Goal: Transaction & Acquisition: Subscribe to service/newsletter

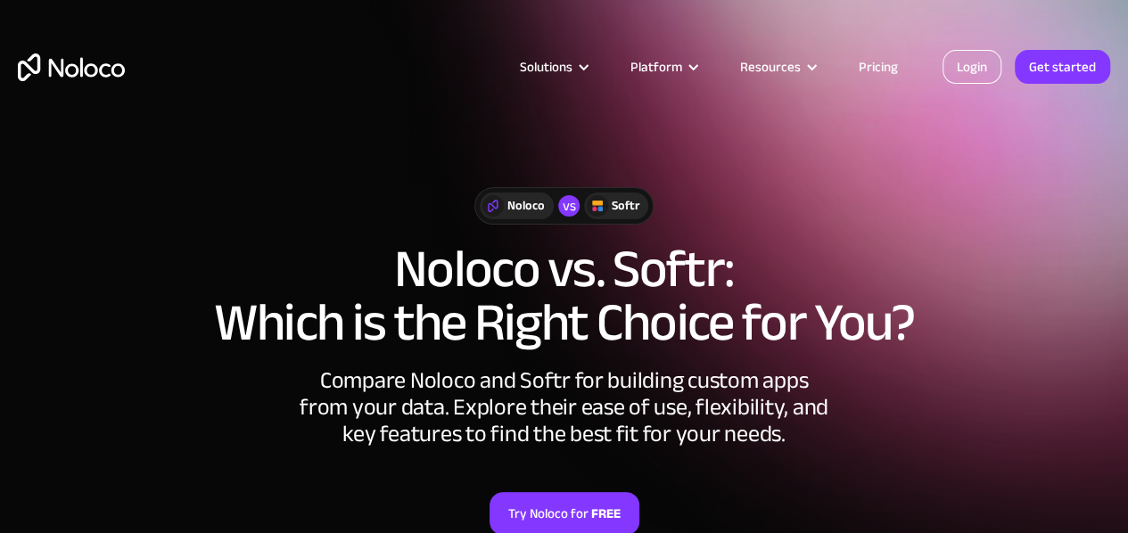
click at [972, 74] on link "Login" at bounding box center [971, 67] width 59 height 34
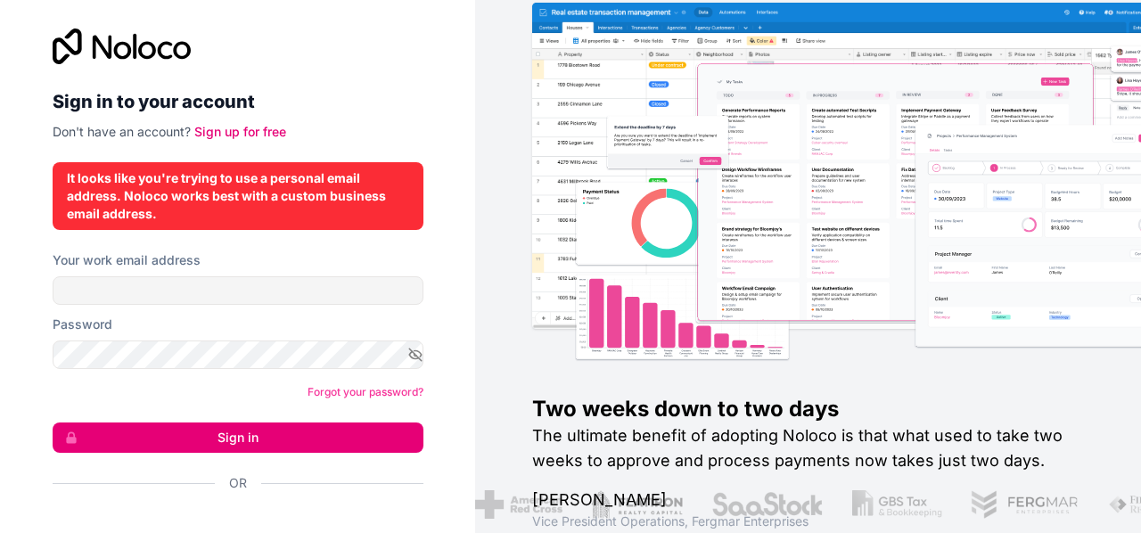
scroll to position [50, 0]
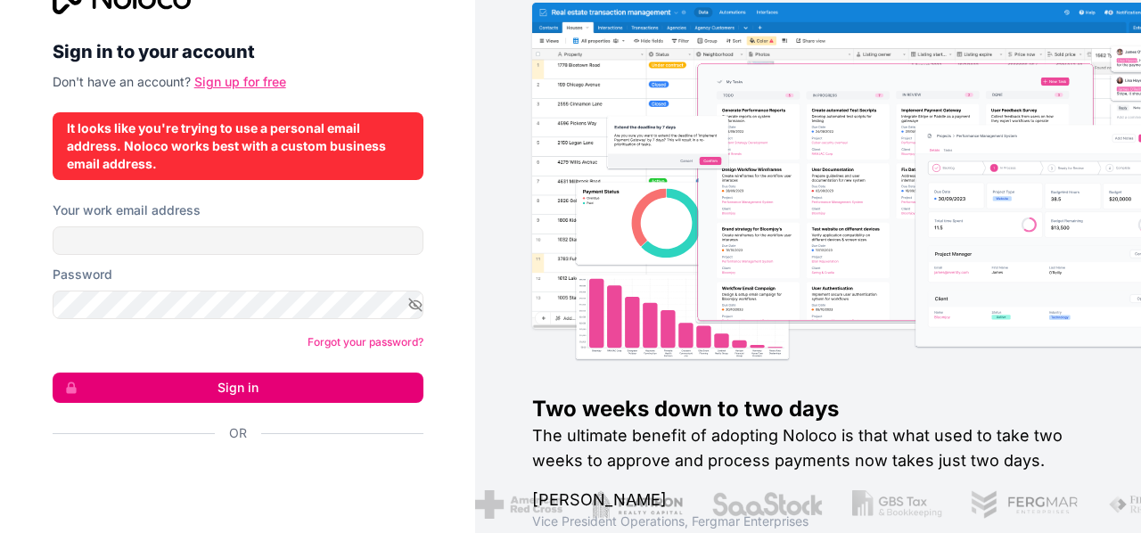
click at [236, 83] on link "Sign up for free" at bounding box center [240, 81] width 92 height 15
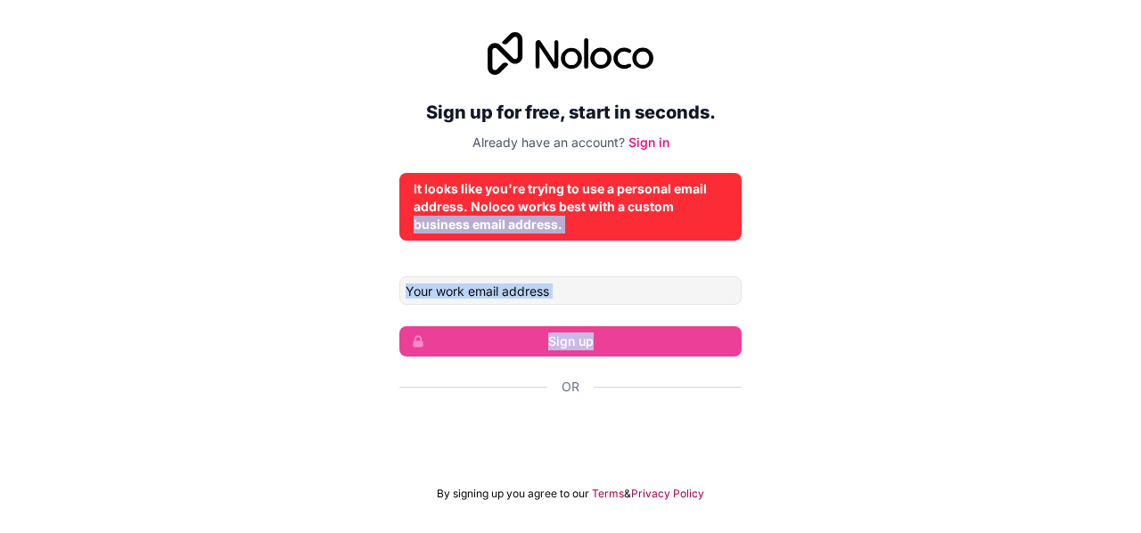
drag, startPoint x: 938, startPoint y: 344, endPoint x: 932, endPoint y: 219, distance: 125.0
click at [932, 219] on div "Sign up for free, start in seconds. Already have an account? Sign in It looks l…" at bounding box center [570, 266] width 1141 height 519
click at [899, 340] on div "Sign up for free, start in seconds. Already have an account? Sign in It looks l…" at bounding box center [570, 266] width 1141 height 519
